Goal: Information Seeking & Learning: Learn about a topic

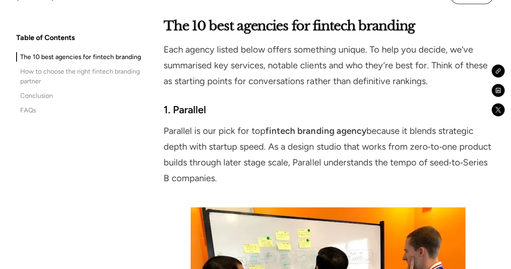
scroll to position [743, 0]
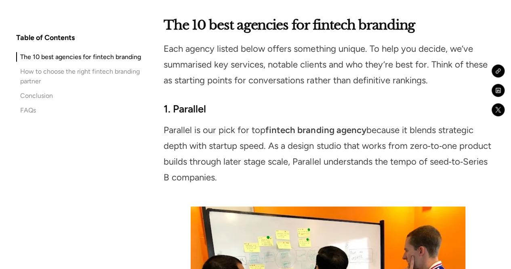
click at [174, 106] on strong "1. Parallel" at bounding box center [185, 108] width 42 height 12
drag, startPoint x: 174, startPoint y: 106, endPoint x: 188, endPoint y: 108, distance: 14.6
click at [188, 108] on strong "1. Parallel" at bounding box center [185, 108] width 42 height 12
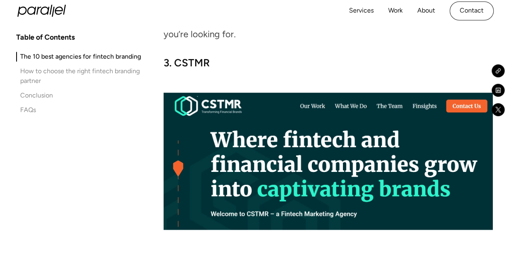
click at [318, 157] on img at bounding box center [328, 160] width 329 height 137
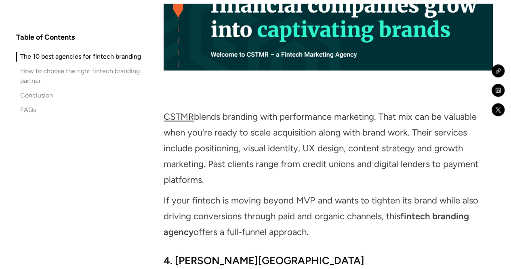
scroll to position [2062, 0]
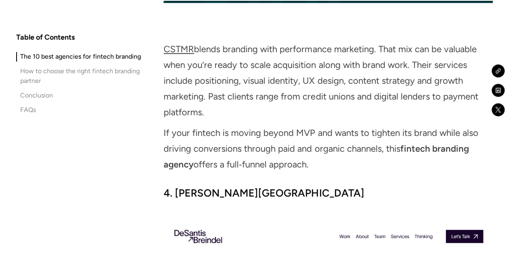
click at [180, 55] on link "CSTMR" at bounding box center [179, 49] width 30 height 11
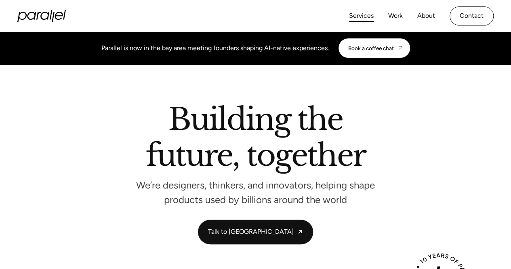
click at [361, 15] on link "Services" at bounding box center [361, 16] width 25 height 12
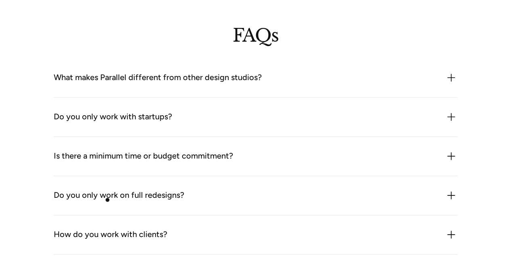
scroll to position [2022, 0]
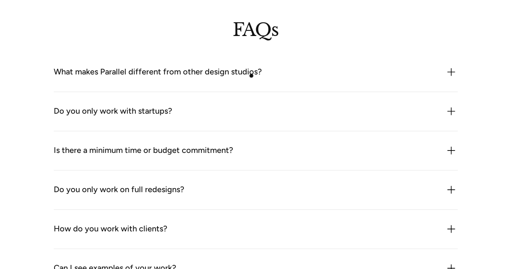
click at [251, 76] on div "What makes Parallel different from other design studios?" at bounding box center [158, 71] width 208 height 13
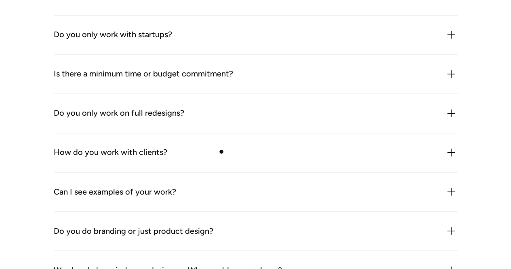
scroll to position [2140, 0]
click at [170, 77] on div "Is there a minimum time or budget commitment?" at bounding box center [143, 73] width 179 height 13
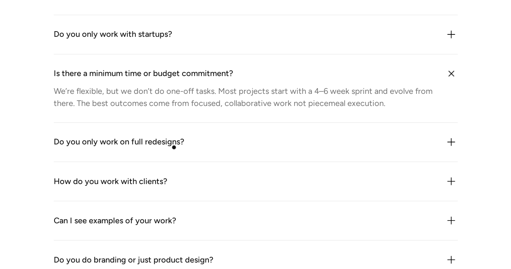
click at [175, 147] on div "Do you only work on full redesigns?" at bounding box center [119, 141] width 130 height 13
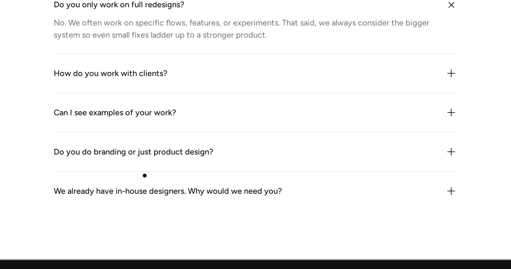
scroll to position [2280, 0]
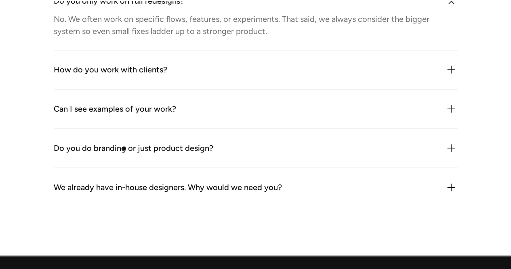
click at [124, 148] on div "Do you do branding or just product design?" at bounding box center [133, 147] width 159 height 13
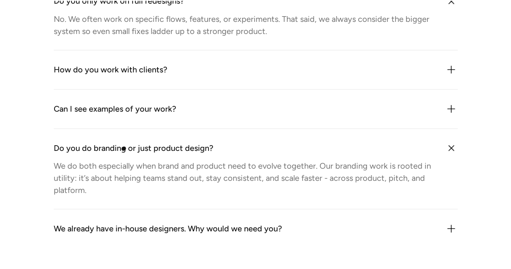
click at [124, 148] on div "Do you do branding or just product design?" at bounding box center [133, 147] width 159 height 13
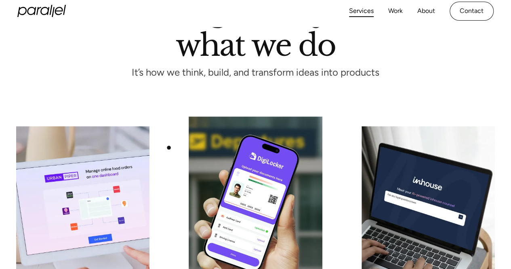
scroll to position [0, 0]
